Goal: Find specific page/section: Find specific page/section

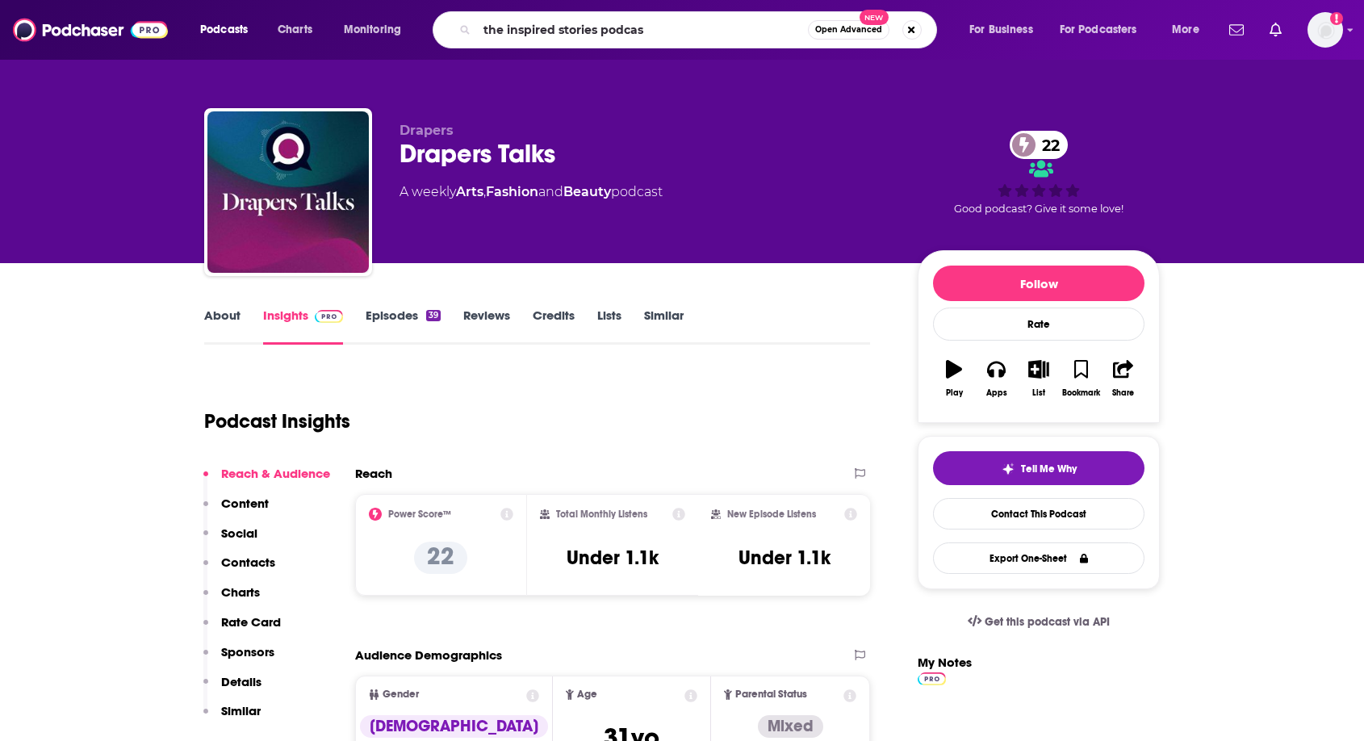
type input "the inspired stories podcast"
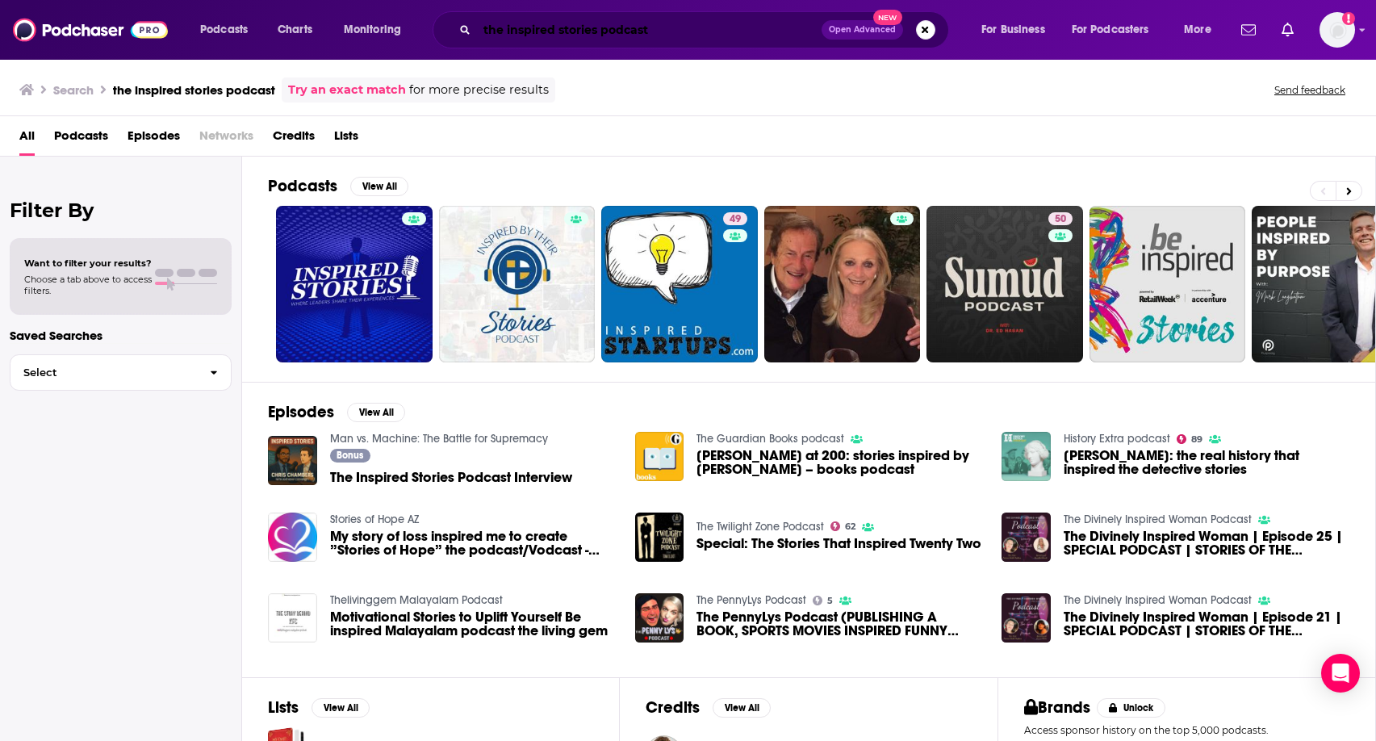
click at [521, 30] on input "the inspired stories podcast" at bounding box center [649, 30] width 345 height 26
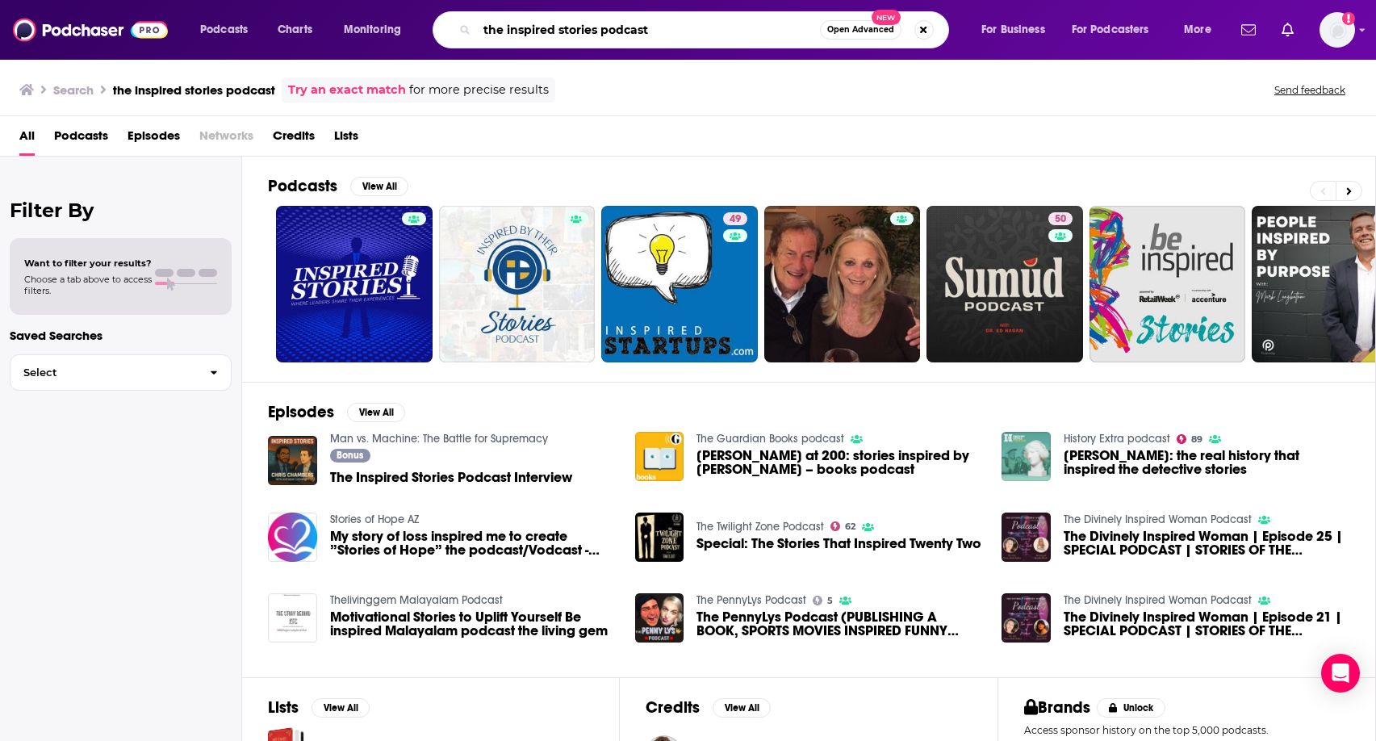
click at [487, 31] on input "the inspired stories podcast" at bounding box center [648, 30] width 343 height 26
type input "inspired stories podcast"
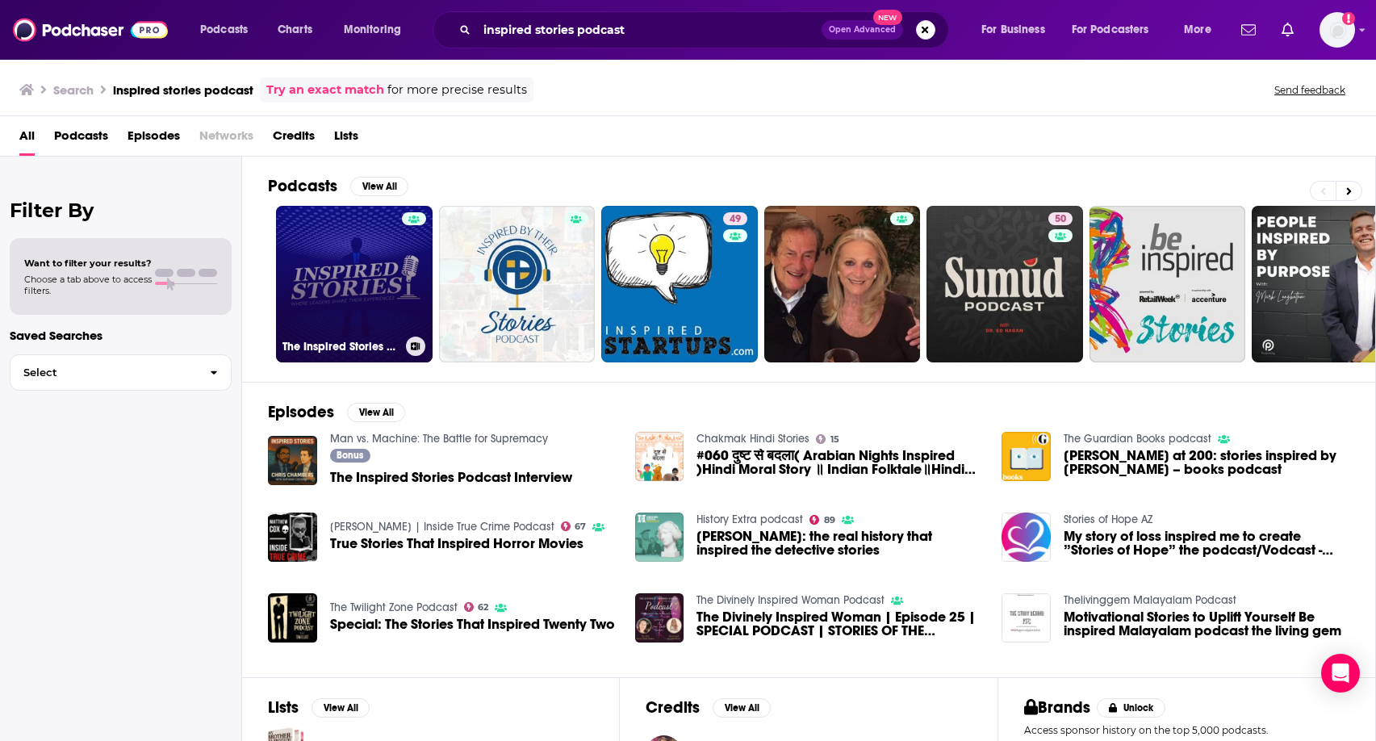
click at [364, 285] on link "The Inspired Stories Podcast" at bounding box center [354, 284] width 157 height 157
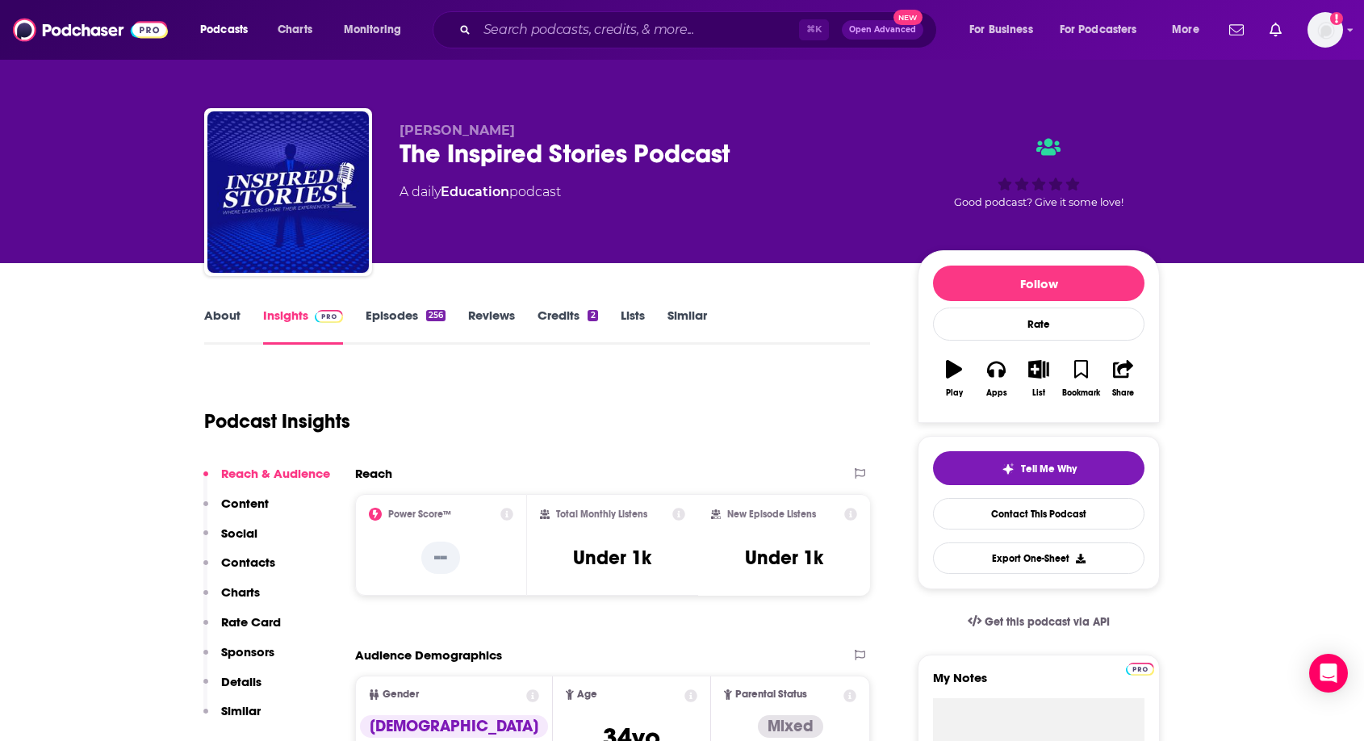
scroll to position [154, 0]
